Goal: Task Accomplishment & Management: Manage account settings

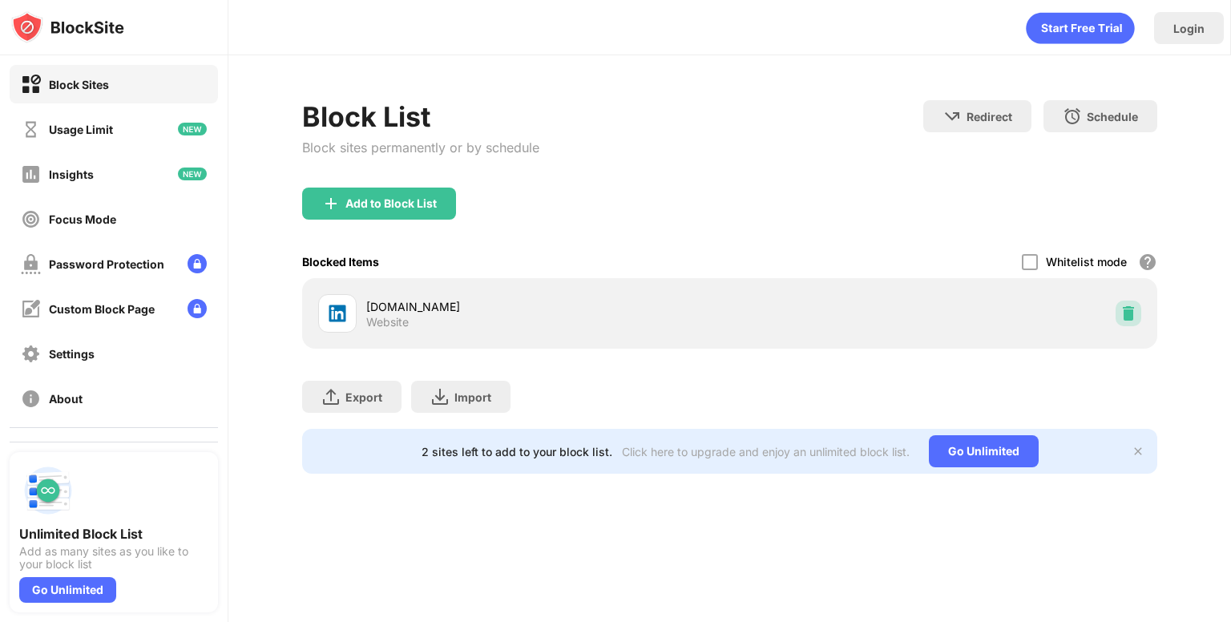
click at [1129, 317] on img at bounding box center [1129, 313] width 16 height 16
